Goal: Transaction & Acquisition: Subscribe to service/newsletter

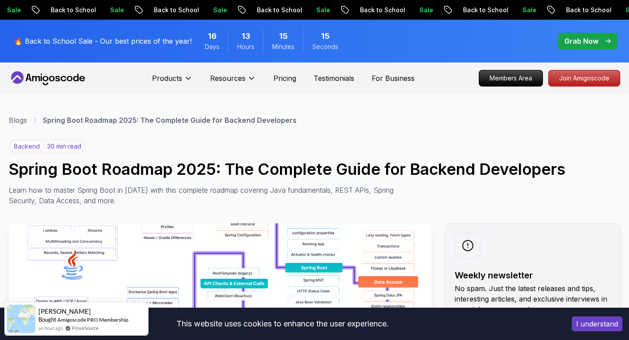
click at [236, 232] on img at bounding box center [220, 321] width 423 height 197
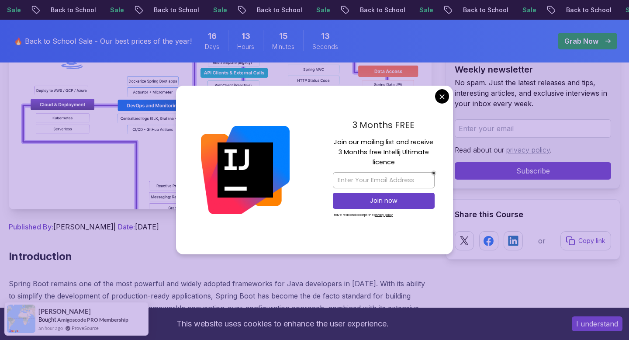
scroll to position [211, 0]
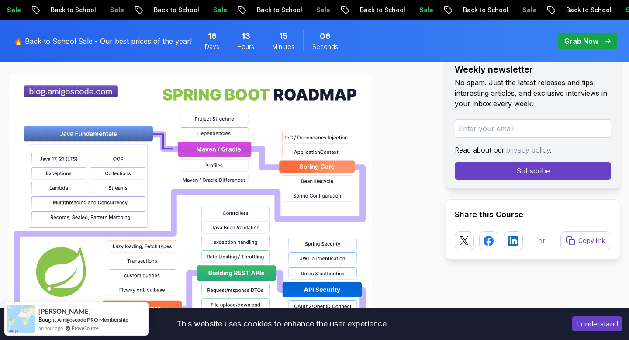
scroll to position [640, 0]
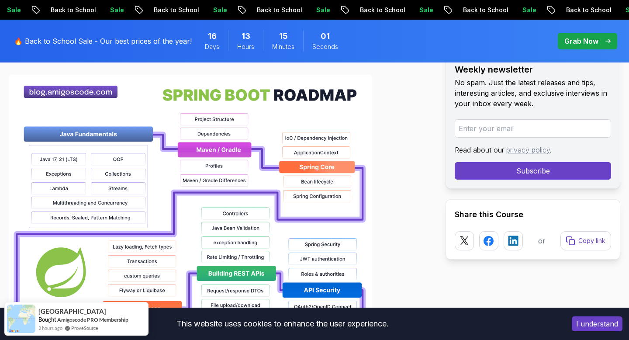
click at [65, 40] on p "🔥 Back to School Sale - Our best prices of the year!" at bounding box center [103, 41] width 178 height 10
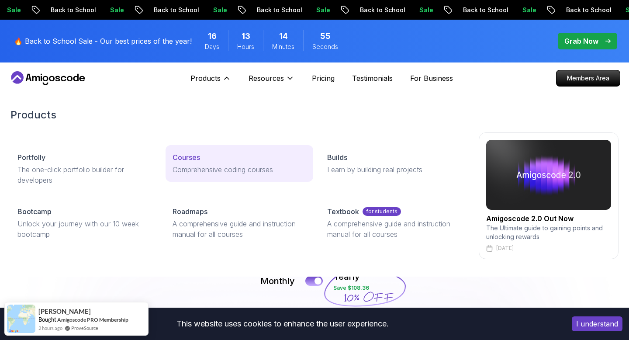
click at [179, 158] on p "Courses" at bounding box center [186, 157] width 28 height 10
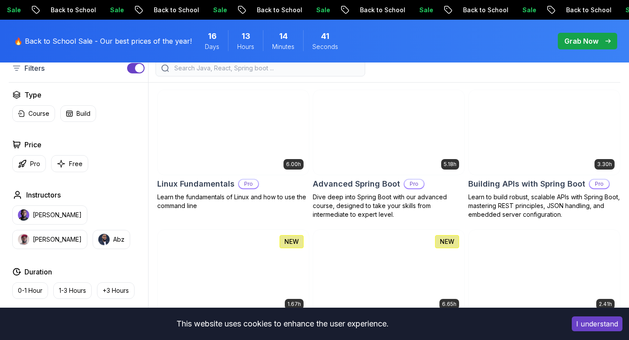
scroll to position [248, 0]
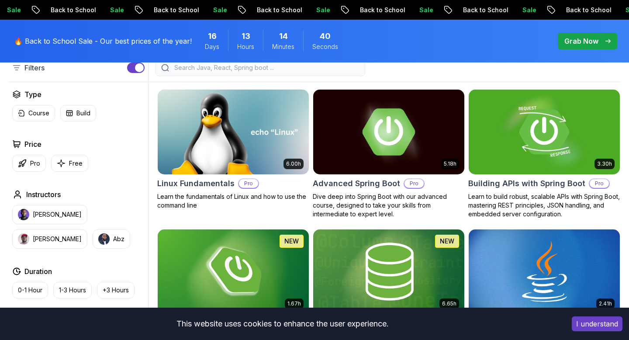
click at [343, 147] on img at bounding box center [388, 131] width 159 height 89
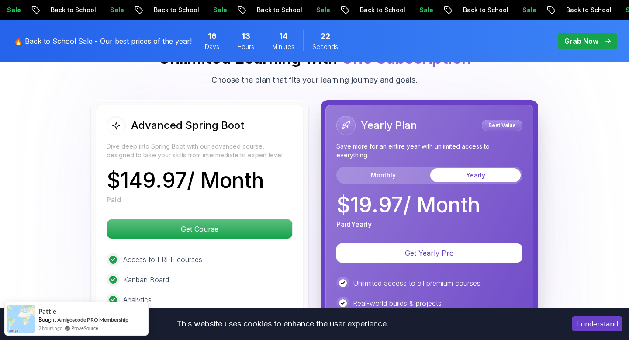
scroll to position [1956, 0]
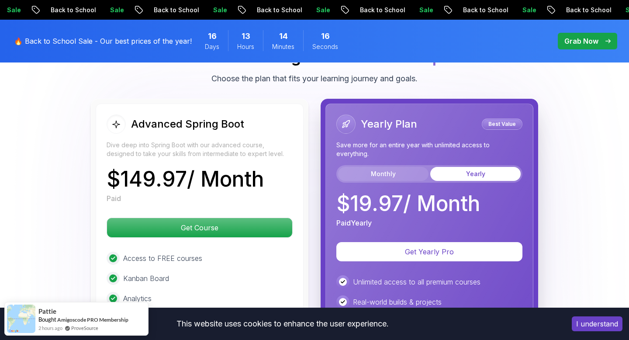
click at [401, 167] on button "Monthly" at bounding box center [383, 174] width 90 height 14
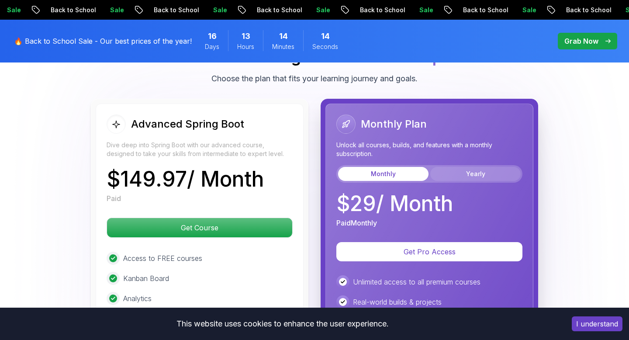
click at [465, 167] on button "Yearly" at bounding box center [475, 174] width 90 height 14
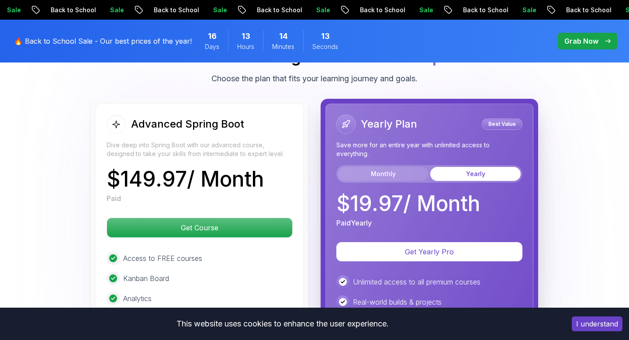
click at [372, 167] on button "Monthly" at bounding box center [383, 174] width 90 height 14
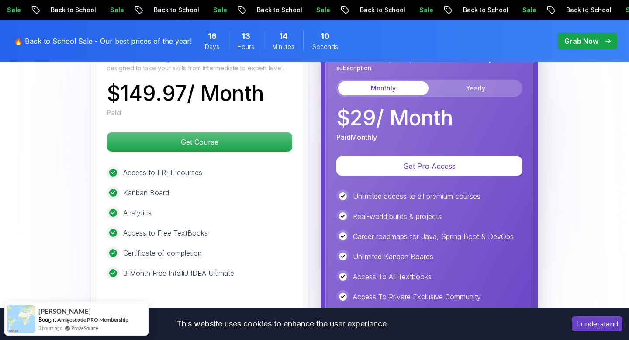
scroll to position [2044, 0]
